Goal: Find specific page/section: Find specific page/section

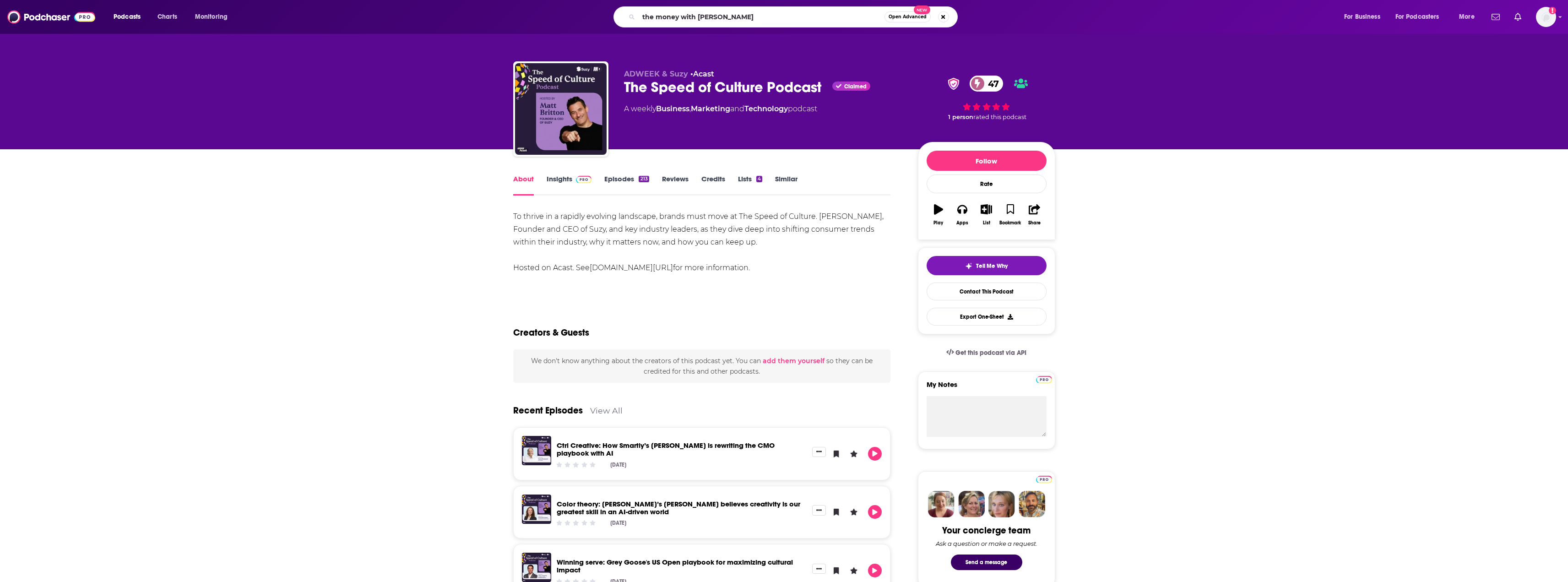
type input "the money with [PERSON_NAME] show"
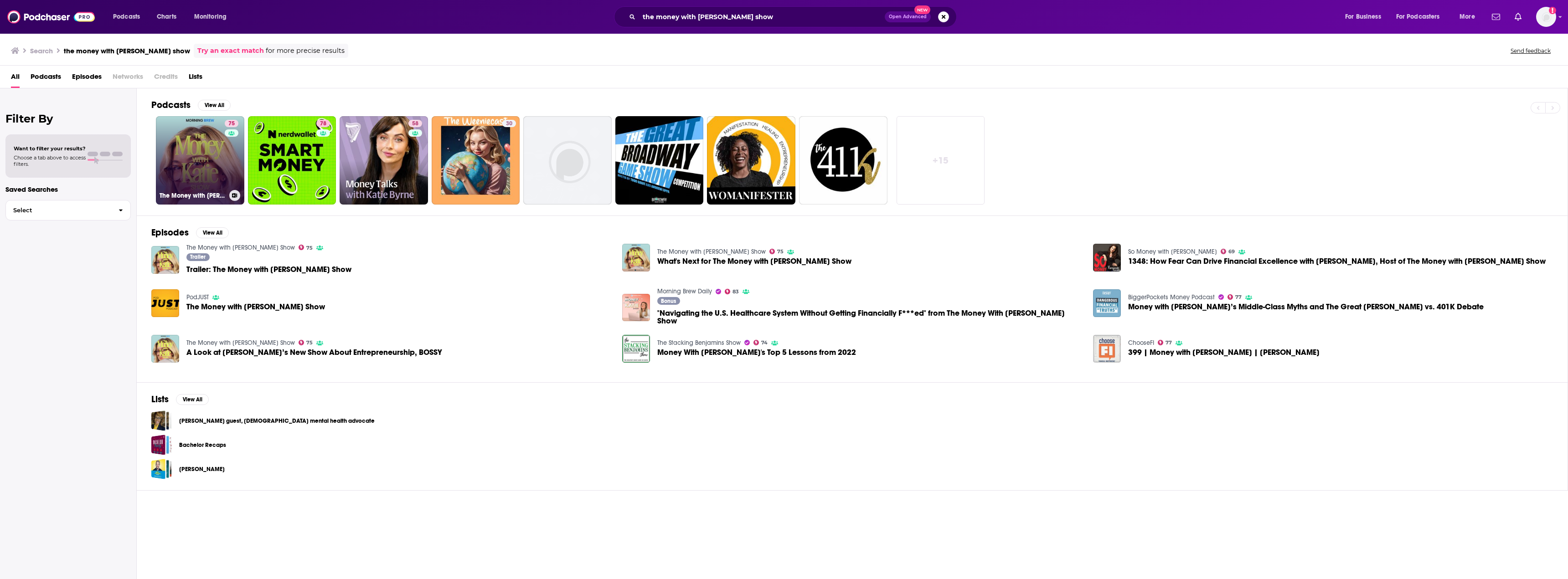
click at [211, 144] on link "75 The Money with [PERSON_NAME] Show" at bounding box center [200, 160] width 88 height 88
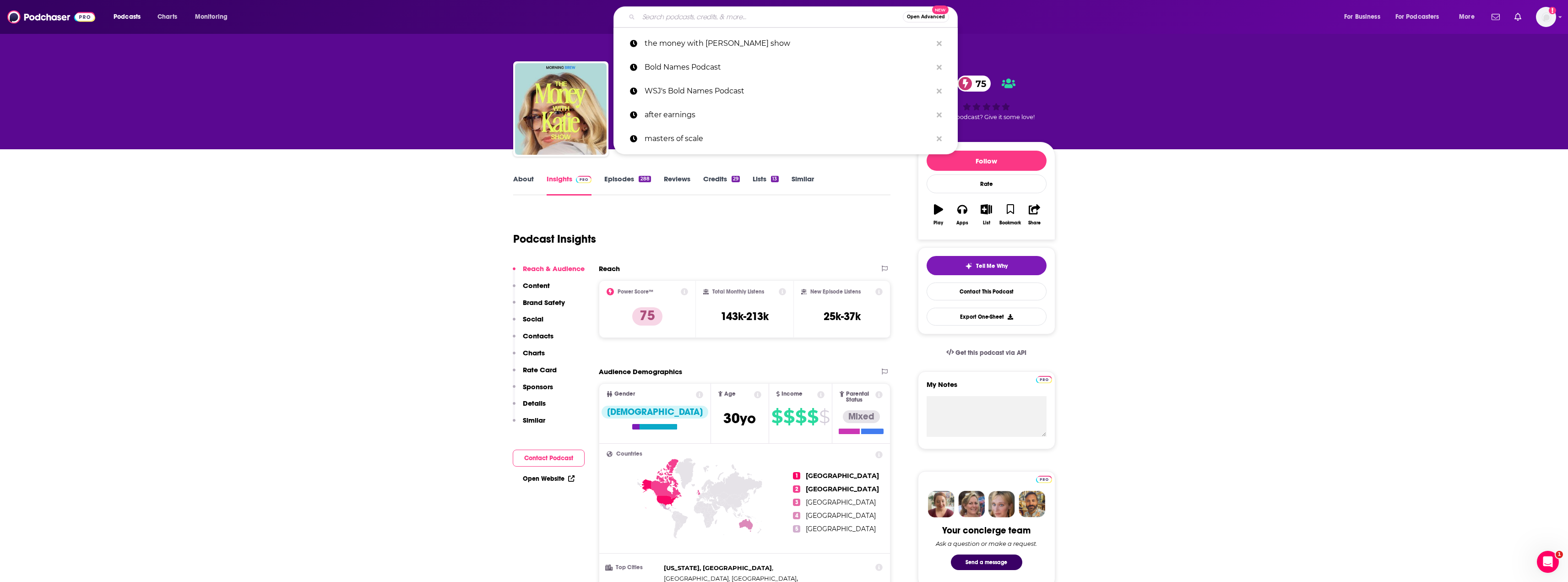
click at [671, 21] on input "Search podcasts, credits, & more..." at bounding box center [771, 17] width 264 height 15
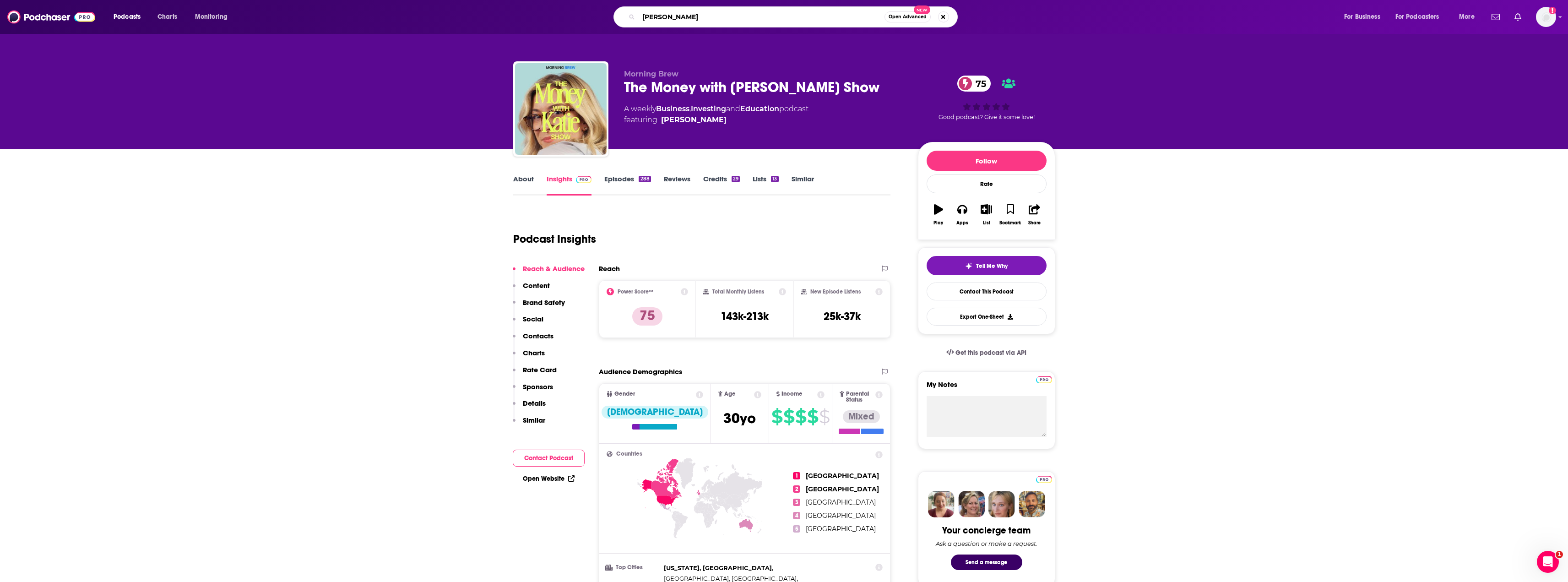
type input "[PERSON_NAME]"
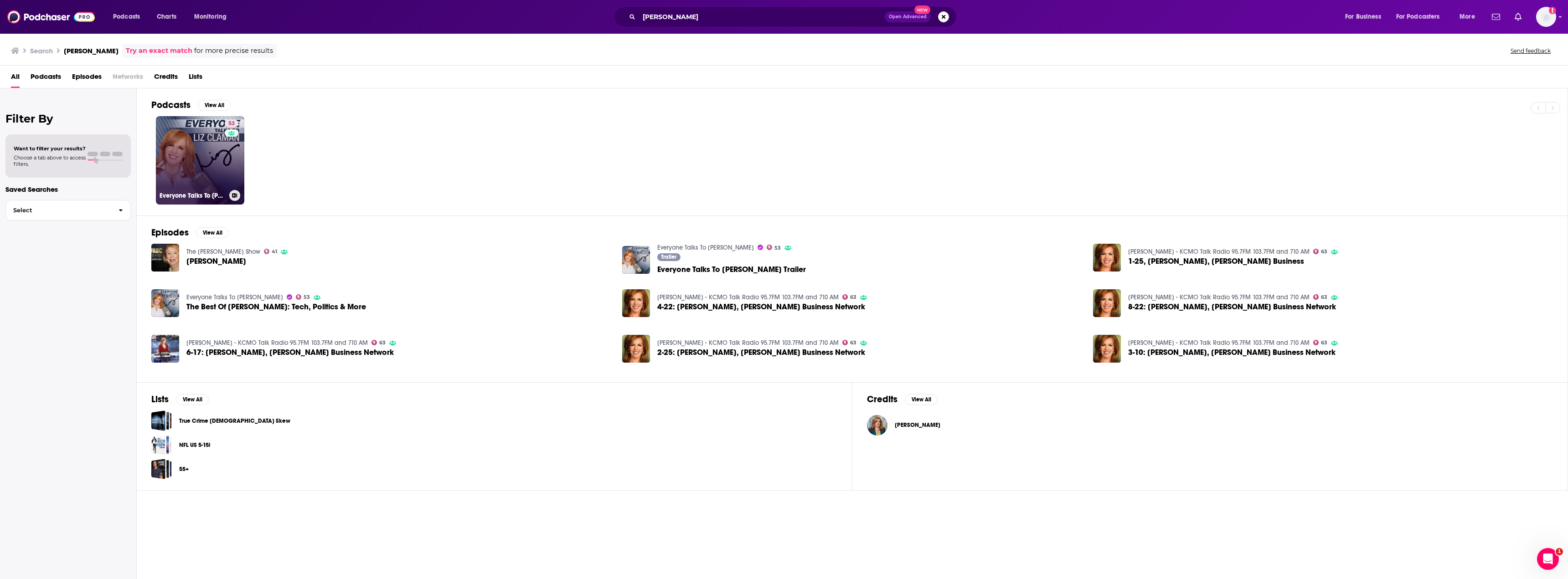
click at [228, 147] on div "53" at bounding box center [233, 154] width 16 height 70
